Goal: Information Seeking & Learning: Learn about a topic

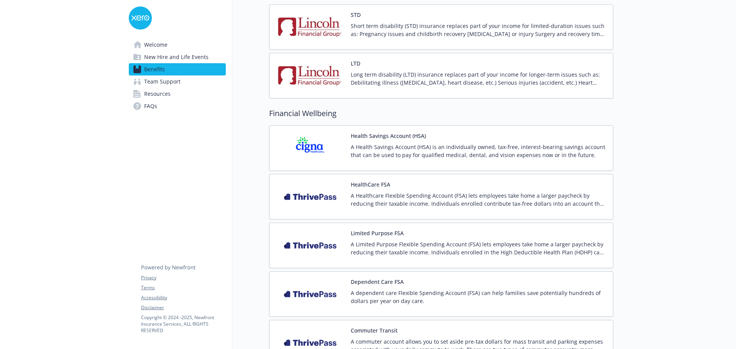
scroll to position [651, 0]
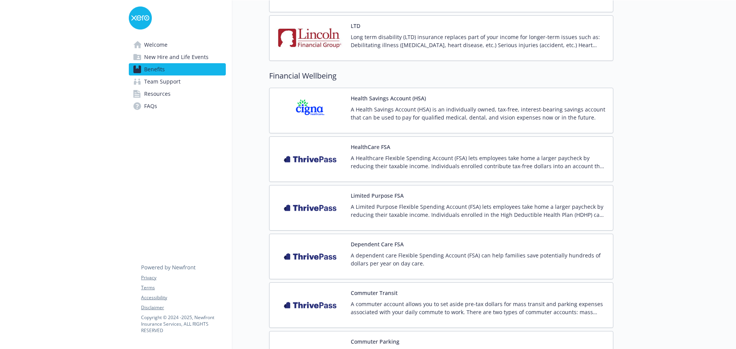
click at [389, 165] on p "A Healthcare Flexible Spending Account (FSA) lets employees take home a larger …" at bounding box center [479, 162] width 256 height 16
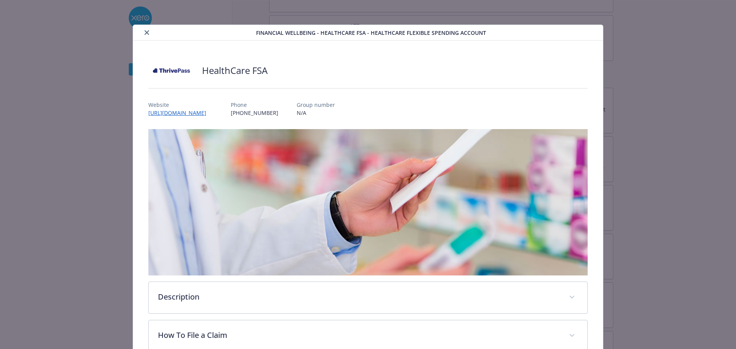
scroll to position [23, 0]
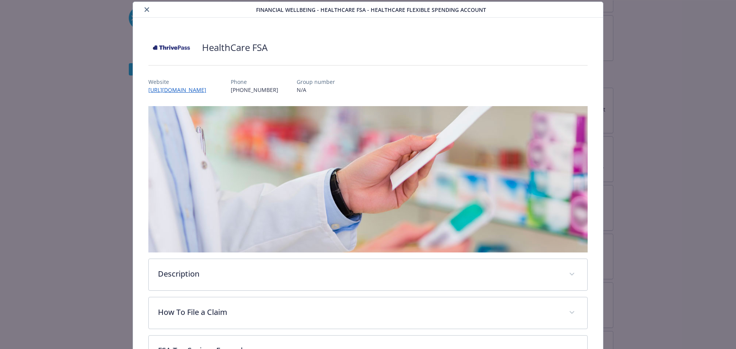
drag, startPoint x: 238, startPoint y: 90, endPoint x: 158, endPoint y: 89, distance: 80.1
click at [131, 89] on div "Financial Wellbeing - HealthCare FSA - Healthcare Flexible Spending Account Hea…" at bounding box center [368, 271] width 589 height 538
copy link "[URL][DOMAIN_NAME]"
click at [144, 7] on icon "close" at bounding box center [146, 9] width 5 height 5
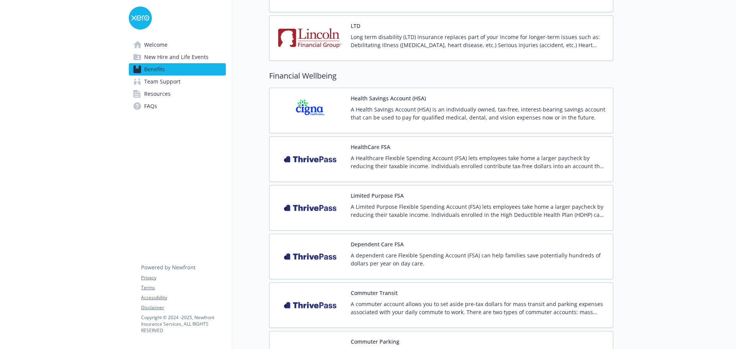
click at [368, 197] on button "Limited Purpose FSA" at bounding box center [377, 196] width 53 height 8
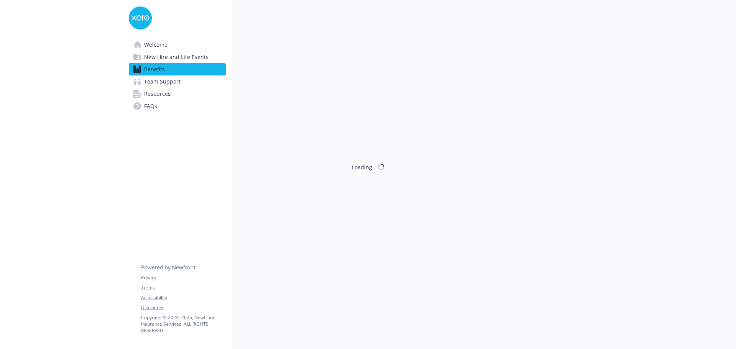
click at [368, 197] on div "Loading..." at bounding box center [422, 174] width 381 height 349
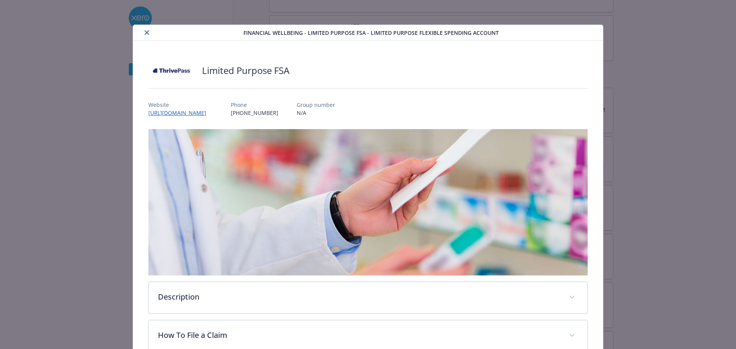
scroll to position [23, 0]
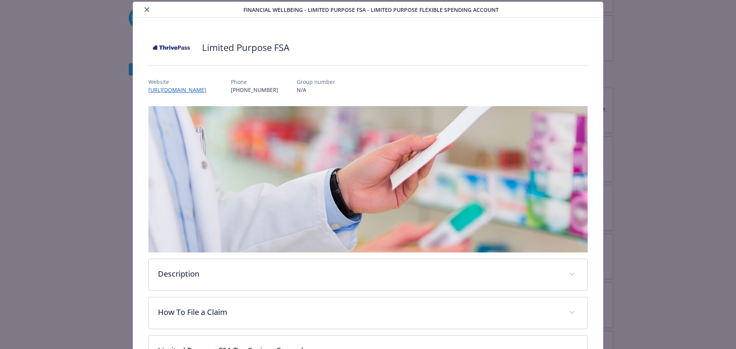
click at [148, 8] on button "close" at bounding box center [146, 9] width 9 height 9
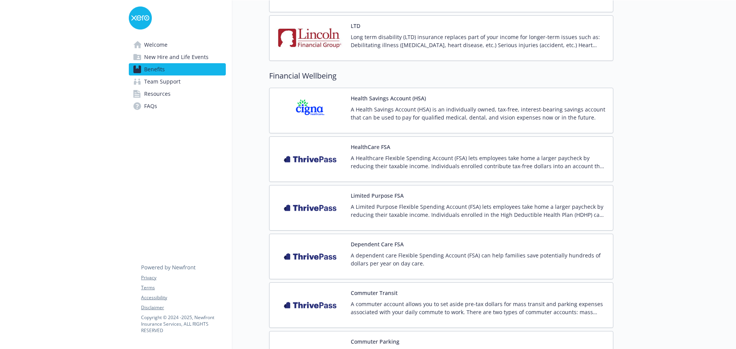
click at [386, 243] on button "Dependent Care FSA" at bounding box center [377, 244] width 53 height 8
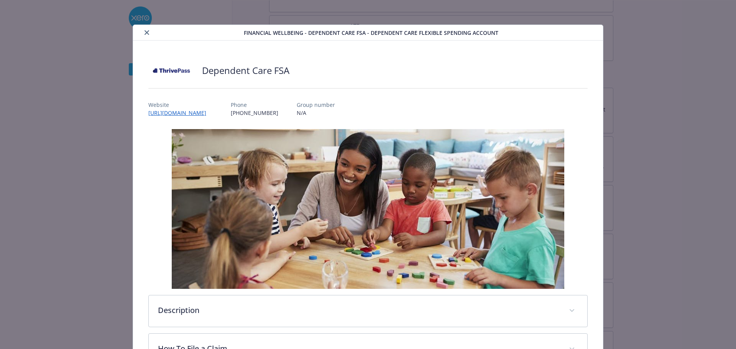
drag, startPoint x: 148, startPoint y: 35, endPoint x: 167, endPoint y: 47, distance: 22.9
click at [148, 35] on button "close" at bounding box center [146, 32] width 9 height 9
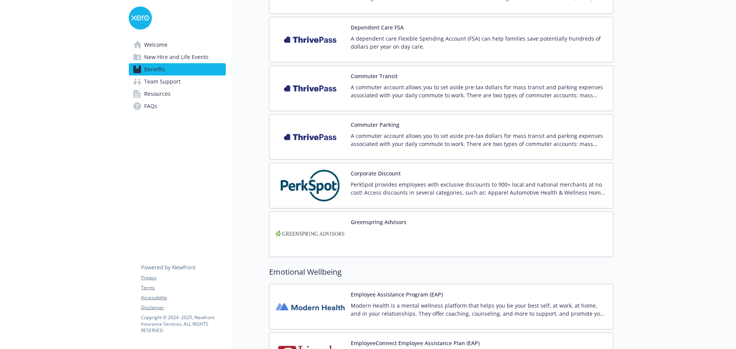
scroll to position [881, 0]
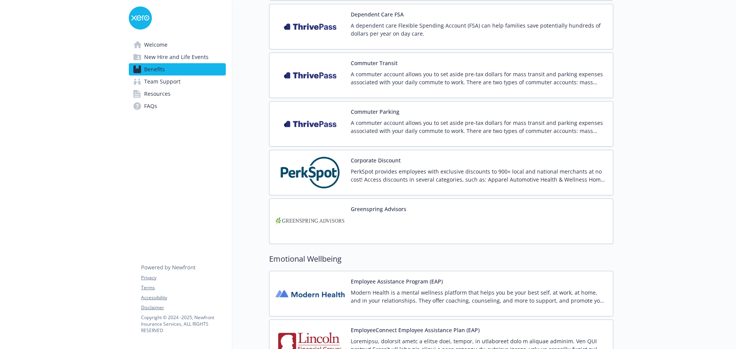
click at [356, 289] on p "Modern Health is a mental wellness platform that helps you be your best self, a…" at bounding box center [479, 297] width 256 height 16
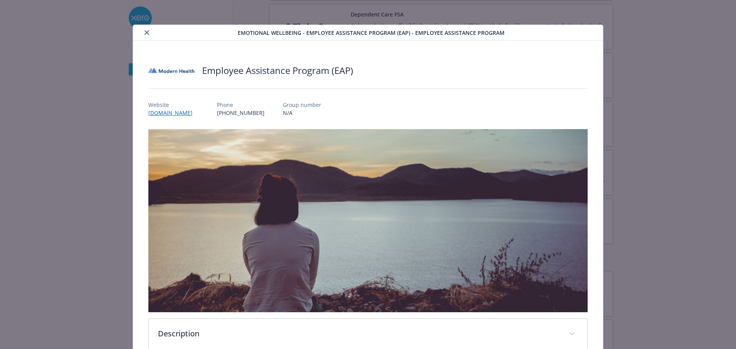
scroll to position [23, 0]
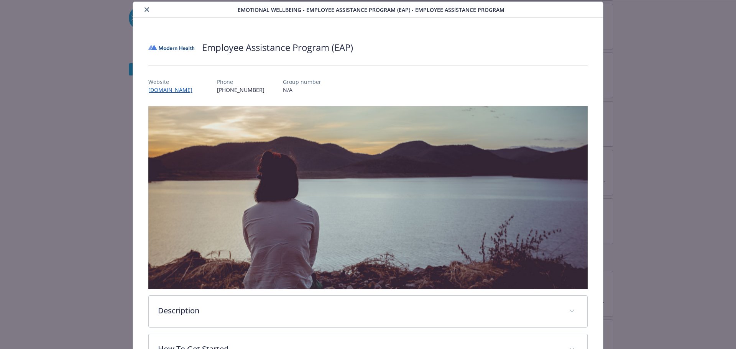
drag, startPoint x: 217, startPoint y: 88, endPoint x: 136, endPoint y: 91, distance: 80.9
click at [136, 91] on div "Employee Assistance Program (EAP) Website [DOMAIN_NAME] Phone [PHONE_NUMBER] Gr…" at bounding box center [368, 239] width 470 height 443
copy link "[DOMAIN_NAME]"
click at [144, 10] on icon "close" at bounding box center [146, 9] width 5 height 5
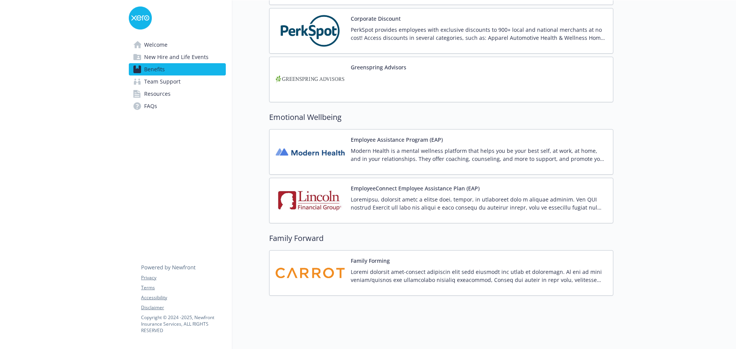
scroll to position [1031, 0]
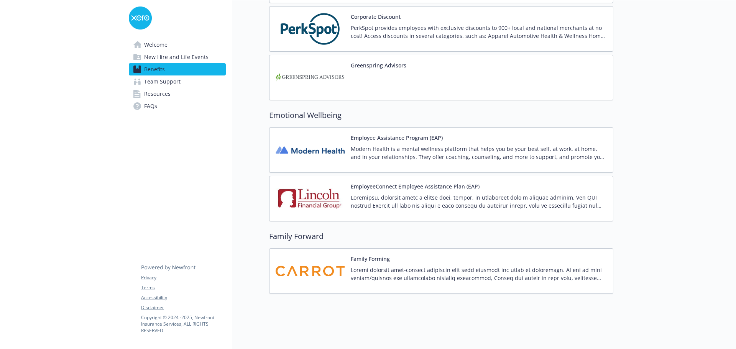
click at [378, 255] on button "Family Forming" at bounding box center [370, 259] width 39 height 8
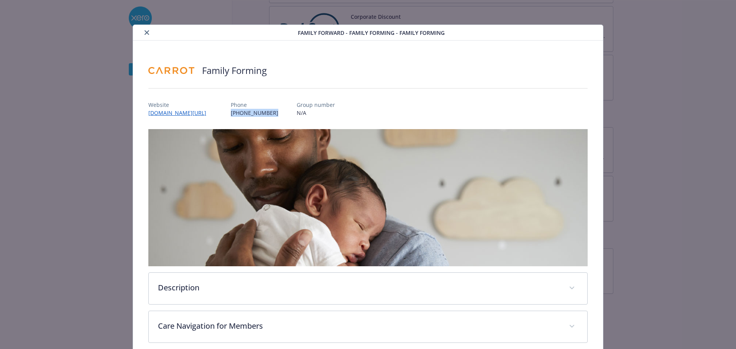
drag, startPoint x: 265, startPoint y: 112, endPoint x: 227, endPoint y: 113, distance: 37.9
click at [227, 113] on div "Website [DOMAIN_NAME][URL] Phone [PHONE_NUMBER] Group number N/A" at bounding box center [368, 106] width 440 height 22
copy p "[PHONE_NUMBER]"
click at [207, 115] on link "[DOMAIN_NAME][URL]" at bounding box center [181, 112] width 66 height 9
click at [220, 122] on div "Family Forming Website [DOMAIN_NAME][URL] Phone [PHONE_NUMBER] Group number N/A…" at bounding box center [368, 239] width 440 height 361
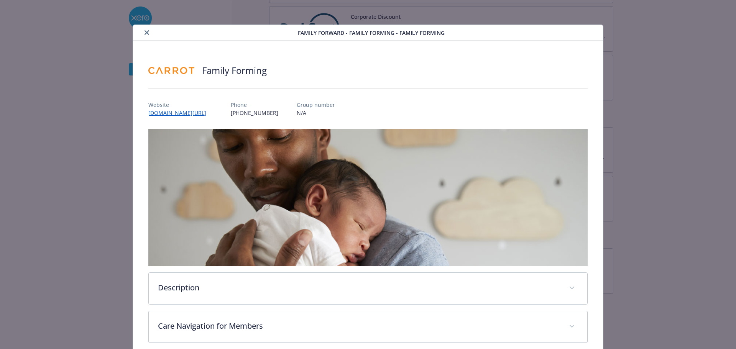
drag, startPoint x: 213, startPoint y: 112, endPoint x: 145, endPoint y: 115, distance: 68.3
click at [145, 115] on div "Family Forming Website [DOMAIN_NAME][URL] Phone [PHONE_NUMBER] Group number N/A…" at bounding box center [368, 239] width 470 height 397
copy link "[DOMAIN_NAME][URL]"
click at [146, 30] on icon "close" at bounding box center [146, 32] width 5 height 5
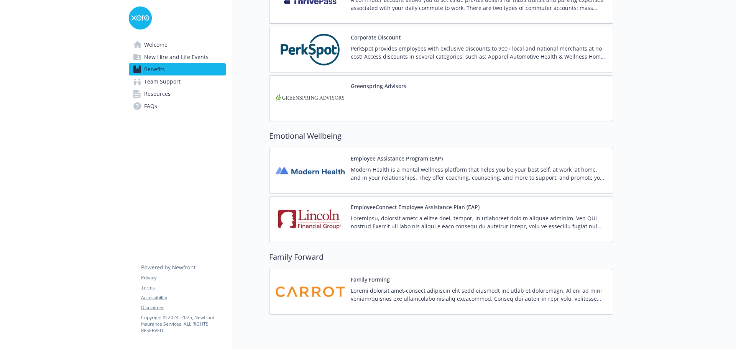
scroll to position [993, 0]
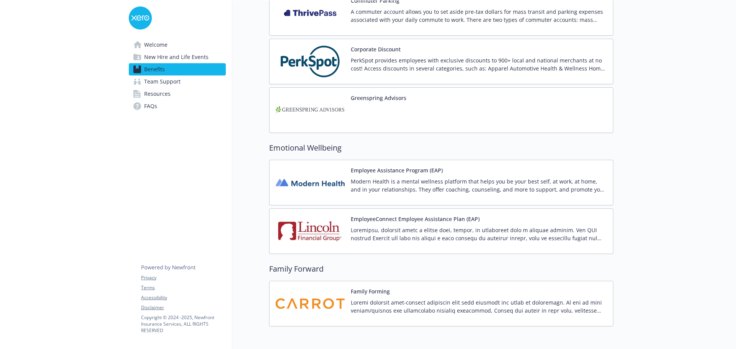
click at [353, 304] on div "Family Forming" at bounding box center [441, 303] width 331 height 33
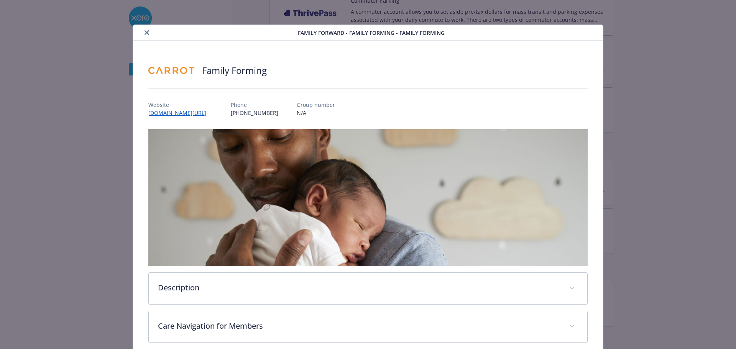
scroll to position [23, 0]
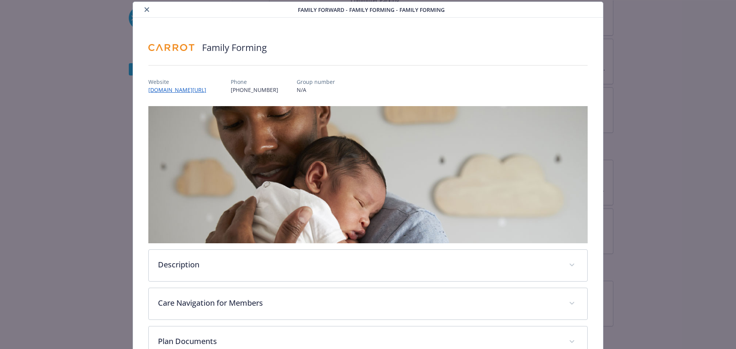
drag, startPoint x: 213, startPoint y: 92, endPoint x: 141, endPoint y: 94, distance: 72.1
click at [141, 94] on div "Family Forming Website [DOMAIN_NAME][URL] Phone [PHONE_NUMBER] Group number N/A…" at bounding box center [368, 216] width 470 height 397
drag, startPoint x: 144, startPoint y: 94, endPoint x: 149, endPoint y: 91, distance: 5.7
click at [147, 91] on div "Family Forming Website [DOMAIN_NAME][URL] Phone [PHONE_NUMBER] Group number N/A…" at bounding box center [368, 216] width 470 height 397
drag, startPoint x: 209, startPoint y: 89, endPoint x: 146, endPoint y: 92, distance: 63.3
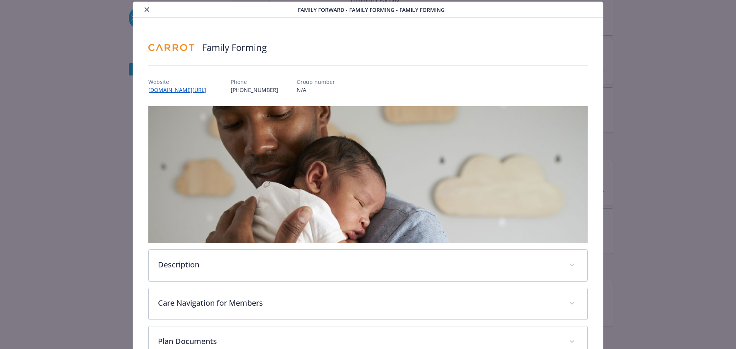
click at [146, 92] on div "Family Forming Website [DOMAIN_NAME][URL] Phone [PHONE_NUMBER] Group number N/A…" at bounding box center [368, 216] width 470 height 397
drag, startPoint x: 195, startPoint y: 89, endPoint x: 190, endPoint y: 92, distance: 6.4
copy link "[DOMAIN_NAME][URL]"
click at [145, 10] on icon "close" at bounding box center [146, 9] width 5 height 5
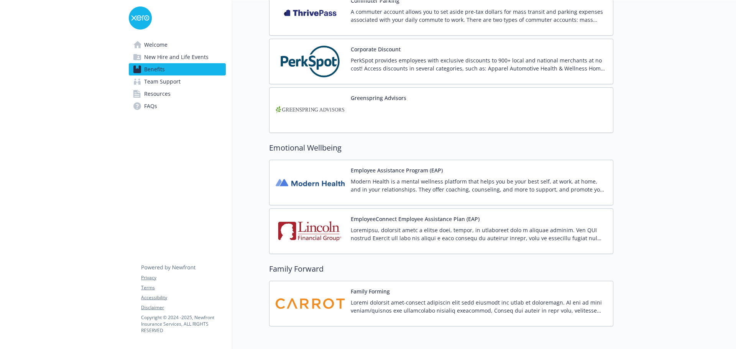
click at [340, 233] on img at bounding box center [310, 231] width 69 height 33
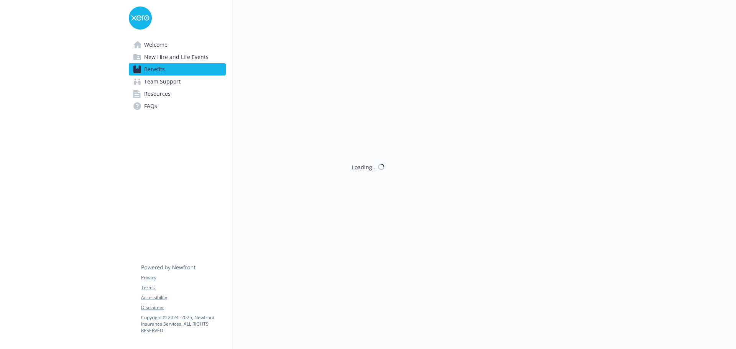
scroll to position [993, 0]
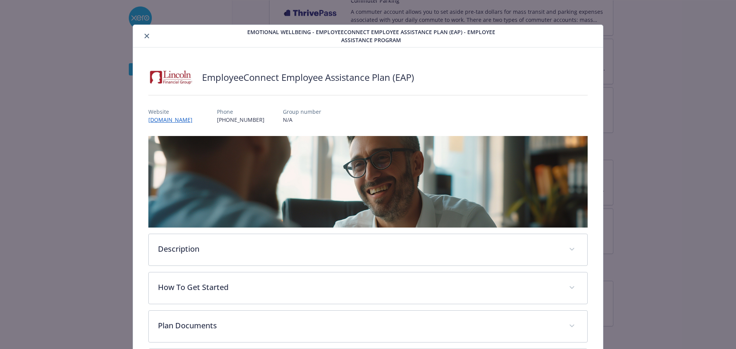
click at [230, 128] on div "EmployeeConnect Employee Assistance Plan (EAP) Website [DOMAIN_NAME] Phone [PHO…" at bounding box center [368, 223] width 440 height 315
drag, startPoint x: 228, startPoint y: 120, endPoint x: 142, endPoint y: 121, distance: 85.8
click at [141, 121] on div "EmployeeConnect Employee Assistance Plan (EAP) Website [DOMAIN_NAME] Phone [PHO…" at bounding box center [368, 224] width 470 height 352
copy link "[DOMAIN_NAME]"
click at [146, 38] on button "close" at bounding box center [146, 35] width 9 height 9
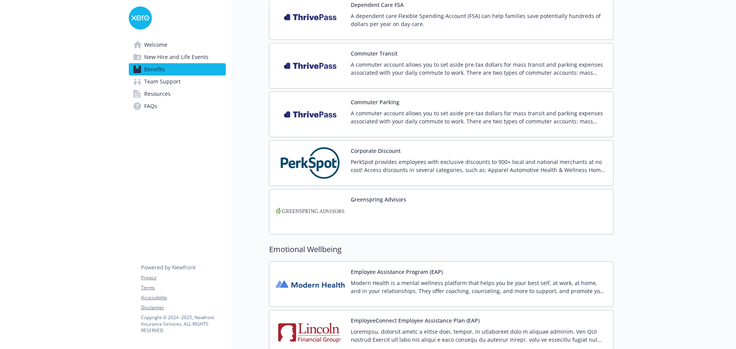
scroll to position [839, 0]
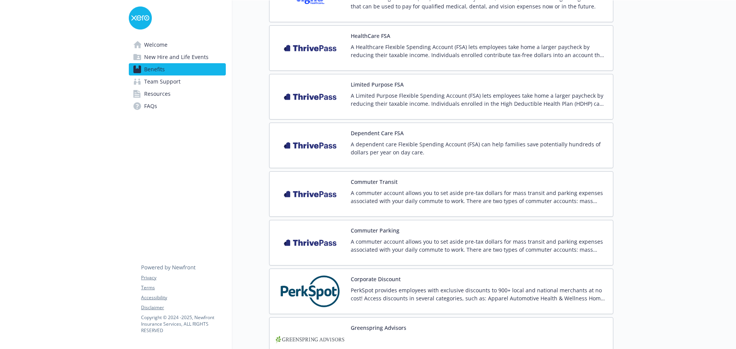
click at [378, 182] on button "Commuter Transit" at bounding box center [374, 182] width 47 height 8
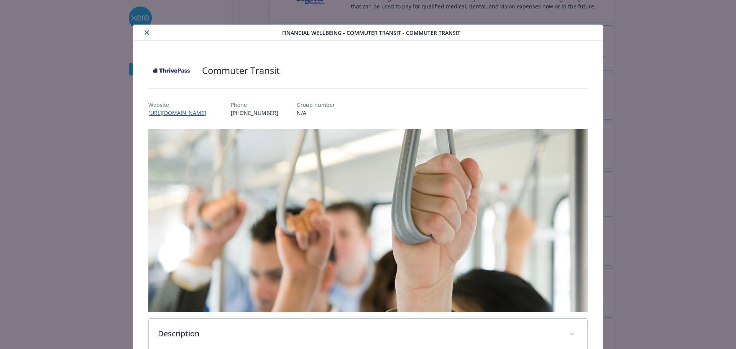
scroll to position [23, 0]
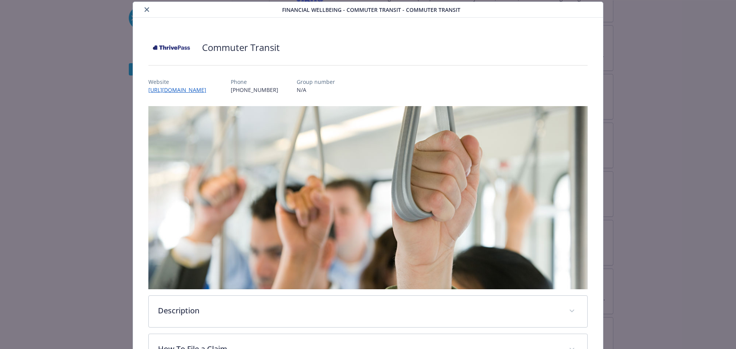
click at [146, 8] on icon "close" at bounding box center [146, 9] width 5 height 5
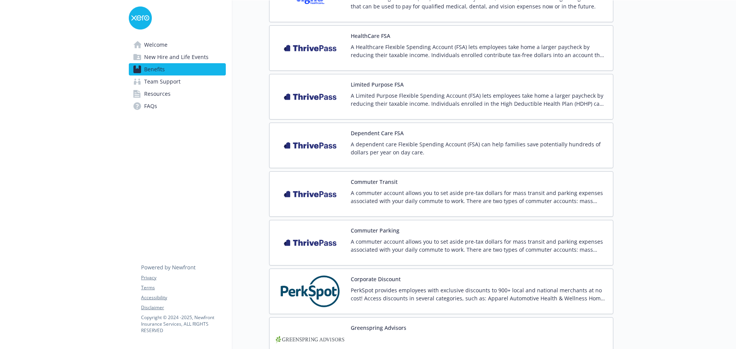
click at [386, 228] on button "Commuter Parking" at bounding box center [375, 230] width 49 height 8
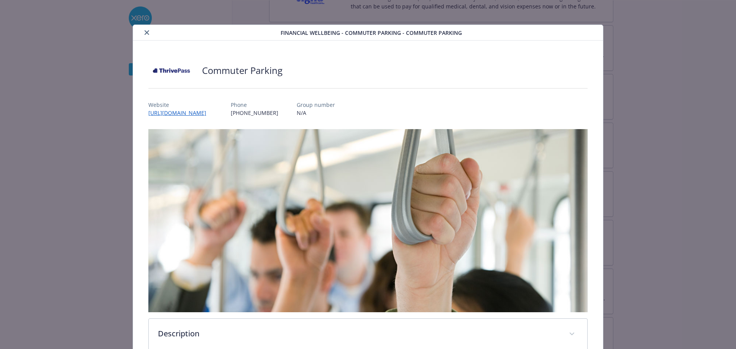
scroll to position [23, 0]
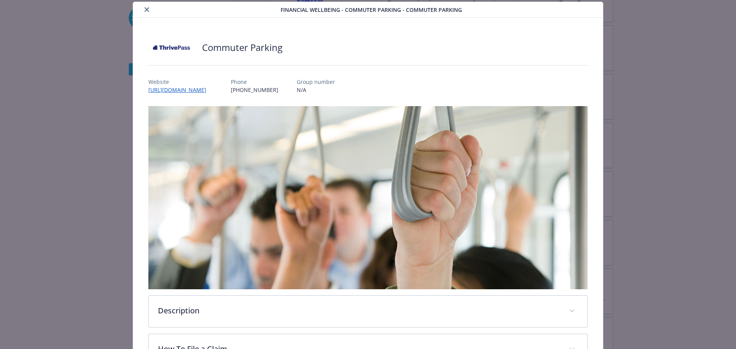
click at [147, 9] on icon "close" at bounding box center [146, 9] width 5 height 5
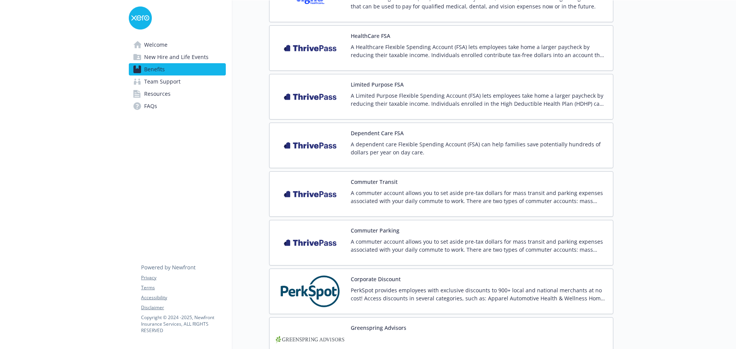
drag, startPoint x: 412, startPoint y: 196, endPoint x: 402, endPoint y: 201, distance: 11.3
click at [412, 196] on p "A commuter account allows you to set aside pre-tax dollars for mass transit and…" at bounding box center [479, 197] width 256 height 16
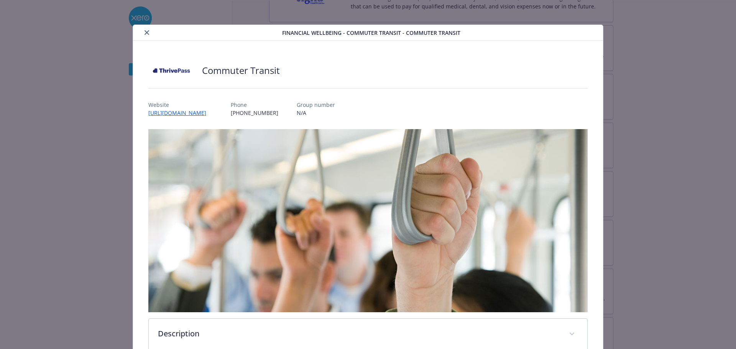
scroll to position [23, 0]
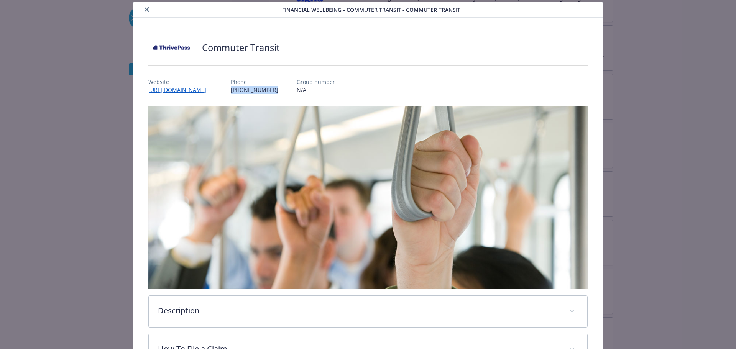
drag, startPoint x: 294, startPoint y: 91, endPoint x: 248, endPoint y: 90, distance: 46.0
click at [248, 90] on div "Website [URL][DOMAIN_NAME] Phone [PHONE_NUMBER] Group number N/A" at bounding box center [368, 83] width 440 height 22
copy p "[PHONE_NUMBER]"
click at [144, 8] on icon "close" at bounding box center [146, 9] width 5 height 5
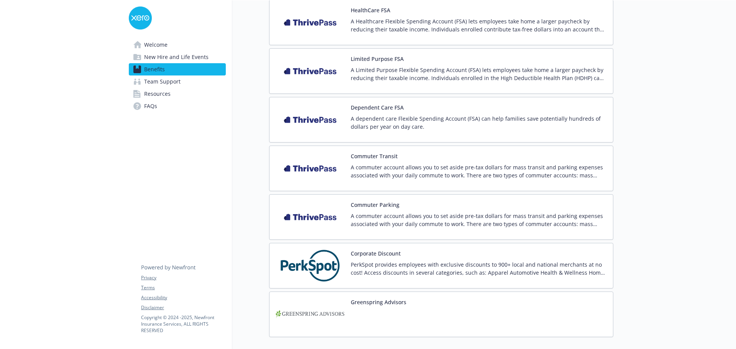
scroll to position [801, 0]
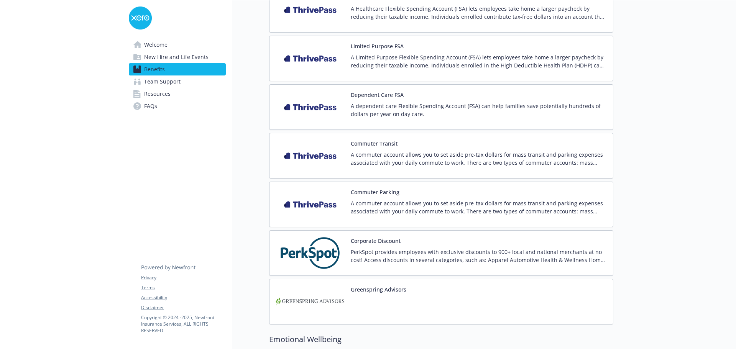
drag, startPoint x: 379, startPoint y: 143, endPoint x: 373, endPoint y: 147, distance: 7.9
click at [379, 143] on button "Commuter Transit" at bounding box center [374, 143] width 47 height 8
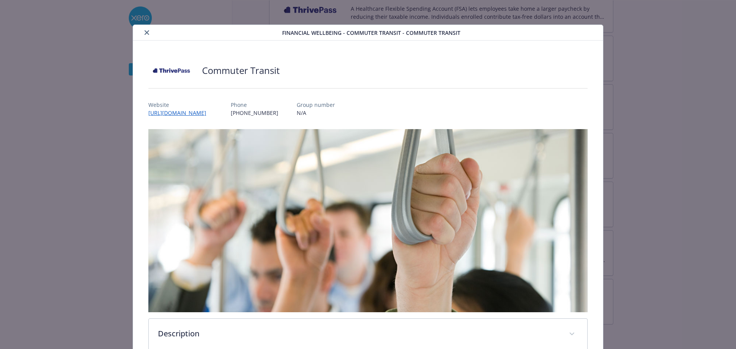
scroll to position [23, 0]
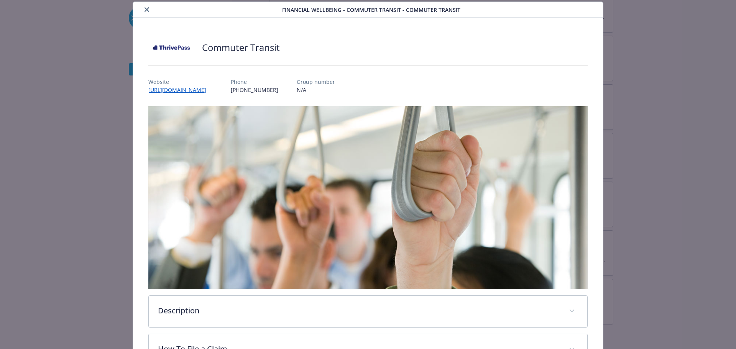
click at [146, 11] on icon "close" at bounding box center [146, 9] width 5 height 5
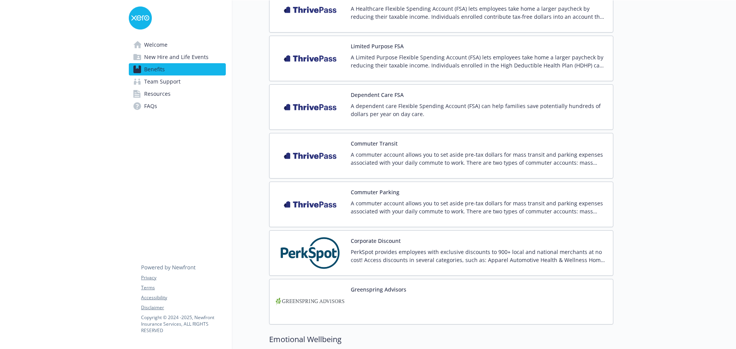
click at [376, 194] on button "Commuter Parking" at bounding box center [375, 192] width 49 height 8
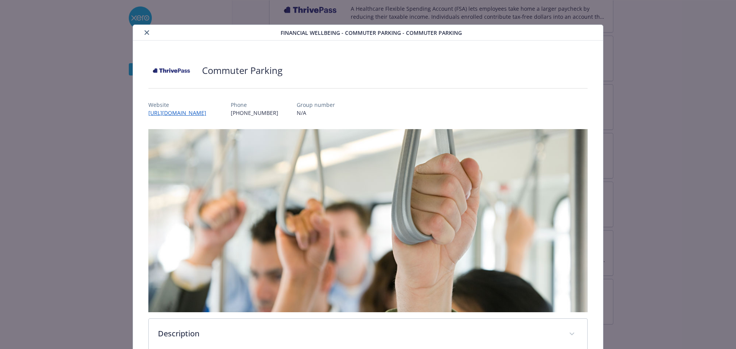
scroll to position [23, 0]
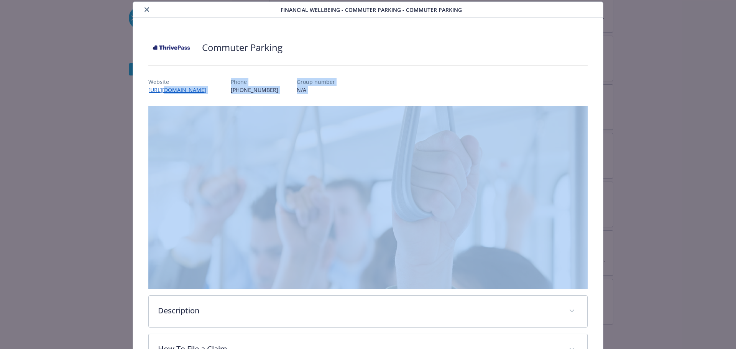
drag, startPoint x: 232, startPoint y: 94, endPoint x: 161, endPoint y: 92, distance: 70.9
click at [161, 92] on div "Commuter Parking Website [URL][DOMAIN_NAME] Phone [PHONE_NUMBER] Group number N…" at bounding box center [368, 277] width 440 height 483
drag, startPoint x: 166, startPoint y: 99, endPoint x: 194, endPoint y: 99, distance: 28.0
click at [167, 99] on div "Commuter Parking Website [URL][DOMAIN_NAME] Phone [PHONE_NUMBER] Group number N…" at bounding box center [368, 277] width 440 height 483
click at [227, 96] on div "Commuter Parking Website [URL][DOMAIN_NAME] Phone [PHONE_NUMBER] Group number N…" at bounding box center [368, 277] width 440 height 483
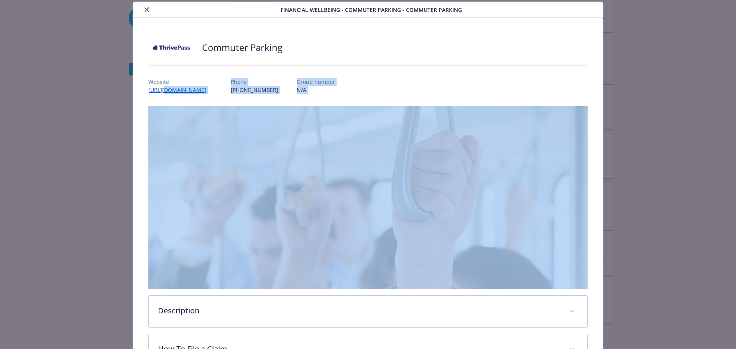
click at [241, 96] on div "Commuter Parking Website [URL][DOMAIN_NAME] Phone [PHONE_NUMBER] Group number N…" at bounding box center [368, 277] width 440 height 483
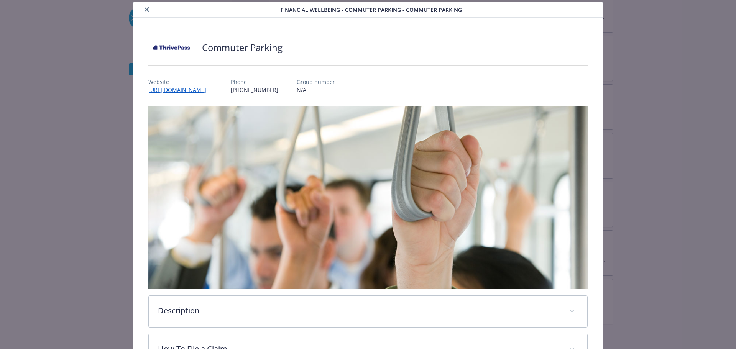
click at [353, 44] on div "Commuter Parking" at bounding box center [368, 47] width 440 height 23
drag, startPoint x: 313, startPoint y: 50, endPoint x: 279, endPoint y: 68, distance: 38.4
click at [313, 50] on div "Commuter Parking" at bounding box center [368, 47] width 440 height 23
drag, startPoint x: 237, startPoint y: 92, endPoint x: 145, endPoint y: 89, distance: 91.7
click at [145, 89] on div "Commuter Parking Website [URL][DOMAIN_NAME] Phone [PHONE_NUMBER] Group number N…" at bounding box center [368, 278] width 470 height 520
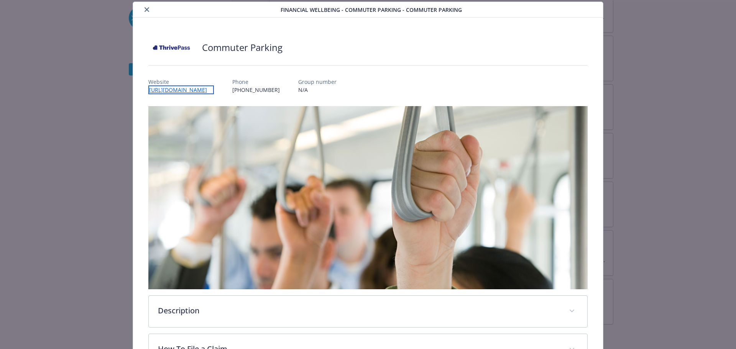
copy link "[URL][DOMAIN_NAME]"
drag, startPoint x: 148, startPoint y: 11, endPoint x: 147, endPoint y: 0, distance: 11.1
click at [148, 8] on button "close" at bounding box center [146, 9] width 9 height 9
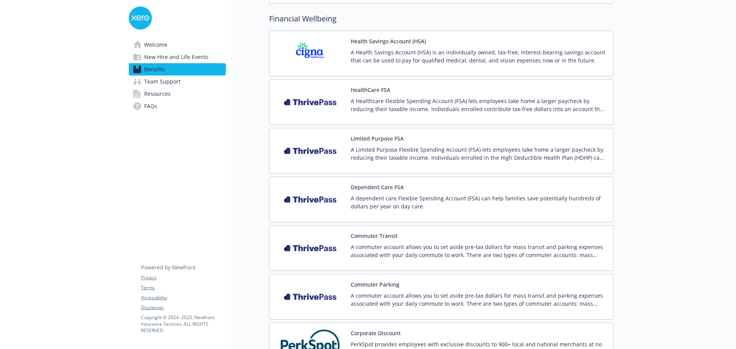
scroll to position [686, 0]
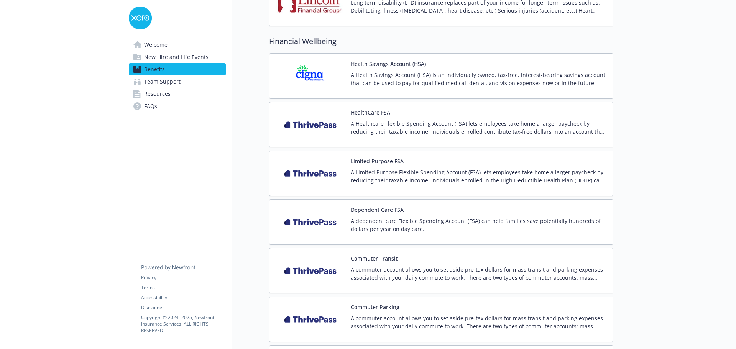
click at [186, 55] on span "New Hire and Life Events" at bounding box center [176, 57] width 64 height 12
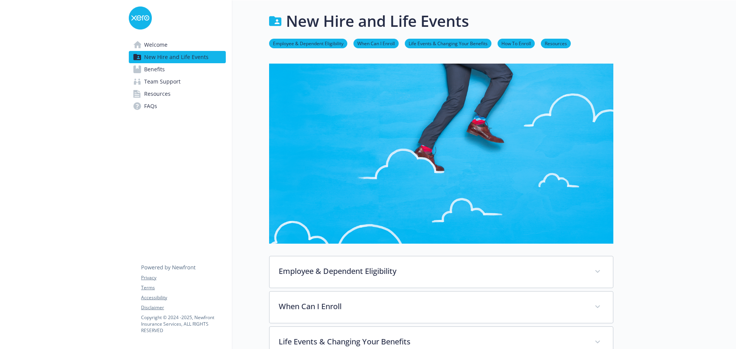
click at [169, 47] on link "Welcome" at bounding box center [177, 45] width 97 height 12
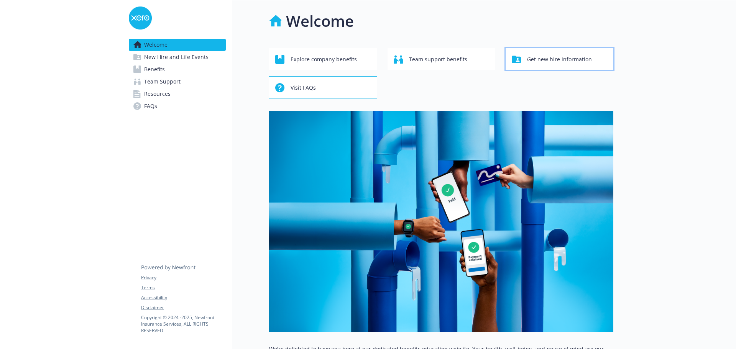
click at [540, 59] on span "Get new hire information" at bounding box center [559, 59] width 65 height 15
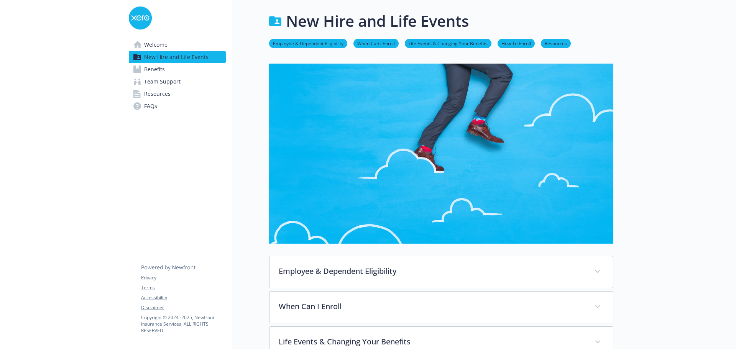
click at [157, 69] on span "Benefits" at bounding box center [154, 69] width 21 height 12
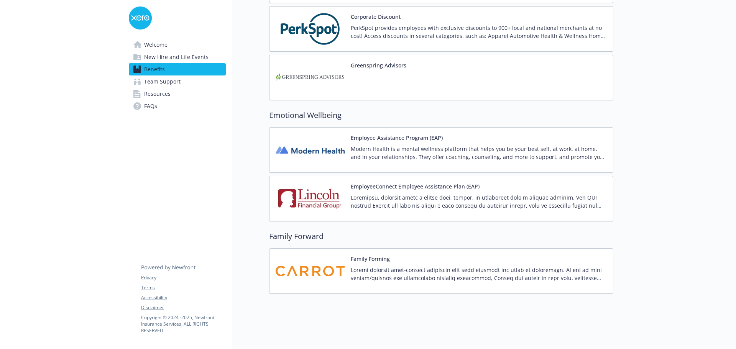
scroll to position [1031, 0]
click at [167, 82] on span "Team Support" at bounding box center [162, 81] width 36 height 12
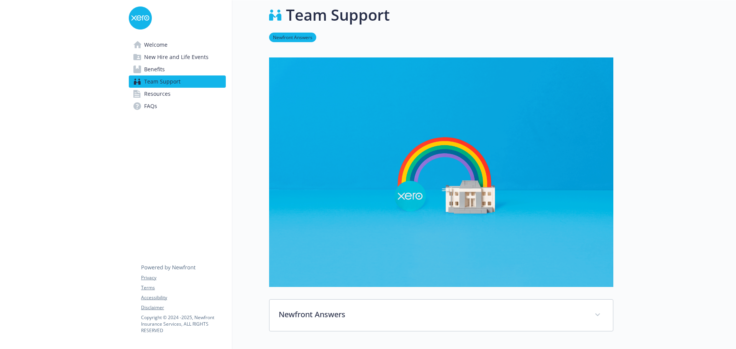
scroll to position [145, 0]
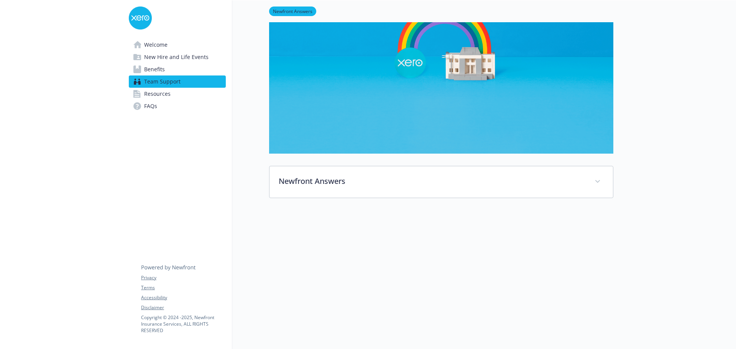
click at [176, 94] on link "Resources" at bounding box center [177, 94] width 97 height 12
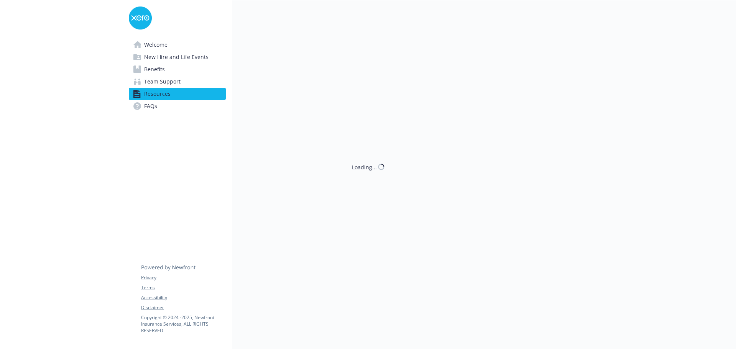
scroll to position [145, 0]
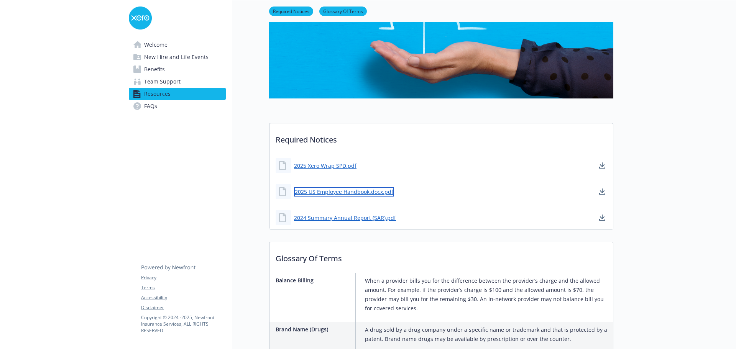
click at [345, 192] on link "2025 US Employee Handbook.docx.pdf" at bounding box center [344, 192] width 100 height 10
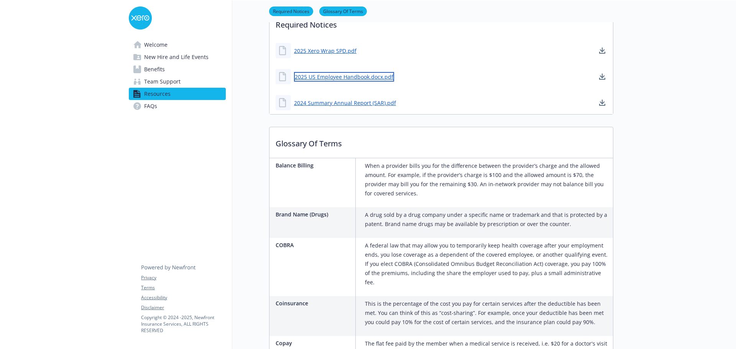
scroll to position [375, 0]
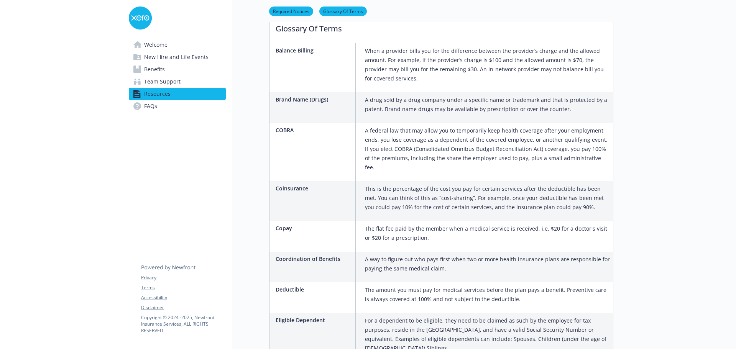
click at [158, 67] on span "Benefits" at bounding box center [154, 69] width 21 height 12
